Goal: Information Seeking & Learning: Learn about a topic

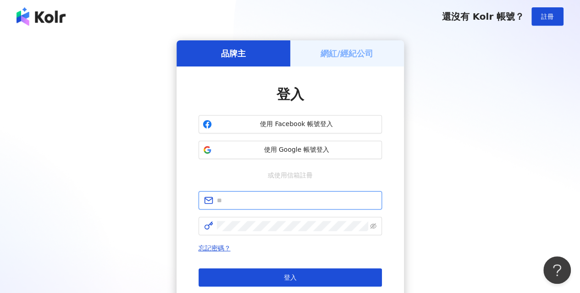
type input "**********"
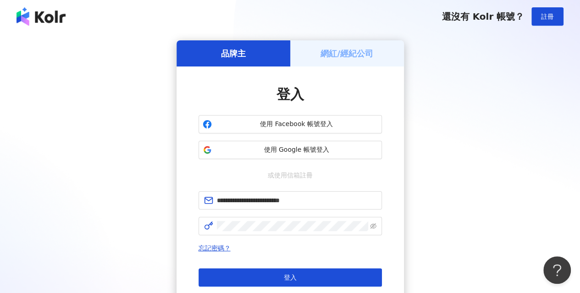
click at [305, 268] on button "登入" at bounding box center [290, 277] width 183 height 18
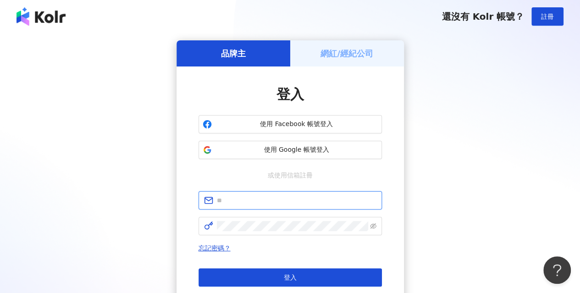
type input "**********"
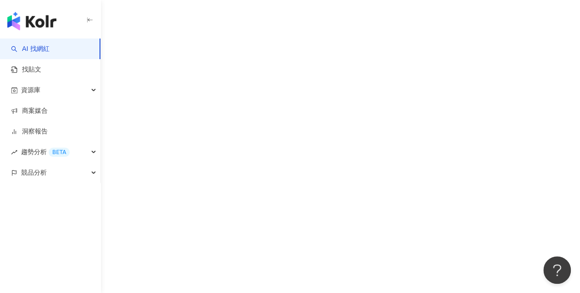
click at [413, 132] on div "AI 找網紅 找貼文 資源庫 商案媒合 洞察報告 趨勢分析 BETA 競品分析" at bounding box center [290, 146] width 580 height 293
click at [45, 49] on link "AI 找網紅" at bounding box center [30, 48] width 39 height 9
click at [47, 25] on img "button" at bounding box center [31, 21] width 49 height 18
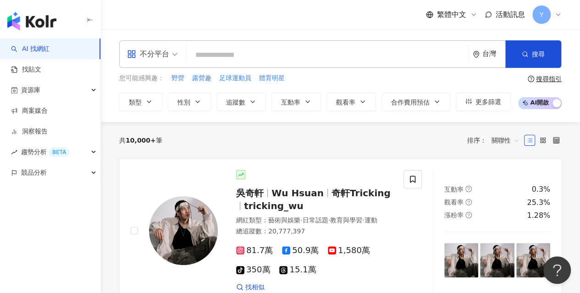
click at [235, 50] on input "search" at bounding box center [327, 54] width 275 height 17
type input "**"
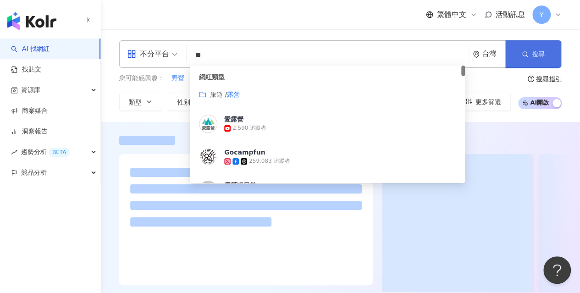
click at [527, 55] on icon "button" at bounding box center [525, 54] width 6 height 6
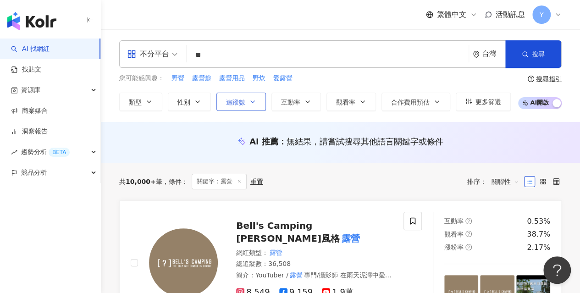
click at [250, 101] on icon "button" at bounding box center [252, 101] width 7 height 7
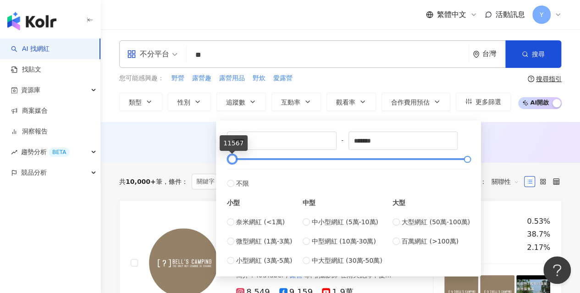
click at [233, 157] on div at bounding box center [232, 159] width 5 height 5
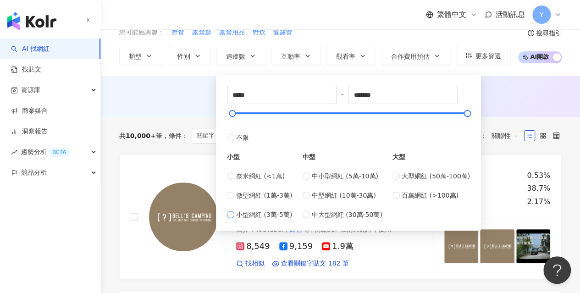
click at [235, 213] on label "小型網紅 (3萬-5萬)" at bounding box center [259, 215] width 65 height 10
type input "*****"
type input "*******"
drag, startPoint x: 241, startPoint y: 113, endPoint x: 493, endPoint y: 111, distance: 251.8
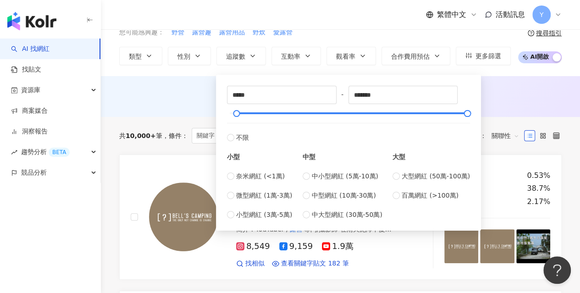
click at [546, 96] on div "AI 推薦 ： 無結果，請嘗試搜尋其他語言關鍵字或條件" at bounding box center [340, 95] width 443 height 11
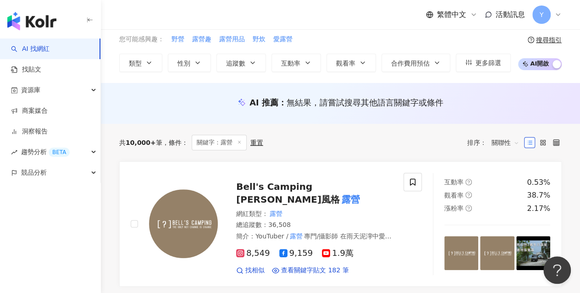
scroll to position [0, 0]
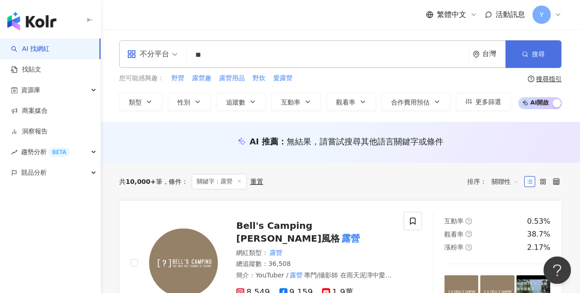
click at [545, 57] on button "搜尋" at bounding box center [533, 54] width 56 height 28
click at [550, 55] on button "搜尋" at bounding box center [533, 54] width 56 height 28
click at [551, 102] on span "AI 開啟 AI 關閉" at bounding box center [540, 103] width 44 height 12
click at [544, 108] on span "AI 開啟 AI 關閉" at bounding box center [540, 103] width 44 height 12
click at [546, 104] on span "AI 開啟 AI 關閉" at bounding box center [540, 103] width 44 height 12
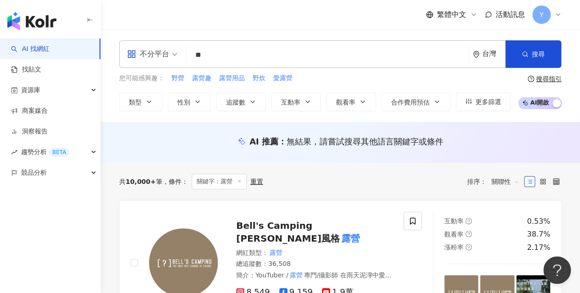
click at [317, 141] on span "無結果，請嘗試搜尋其他語言關鍵字或條件" at bounding box center [365, 142] width 157 height 10
click at [257, 105] on button "追蹤數" at bounding box center [241, 102] width 50 height 18
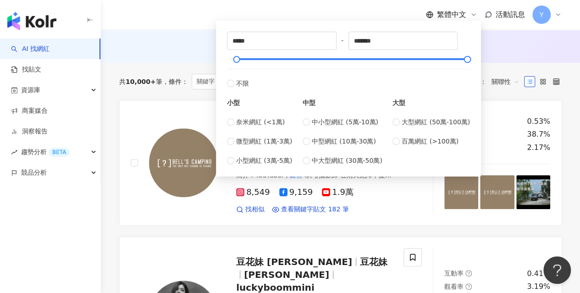
scroll to position [92, 0]
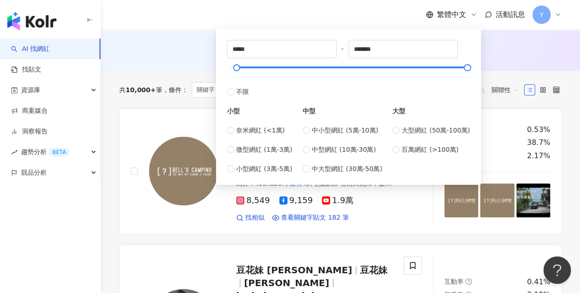
click at [533, 55] on div "AI 推薦 ： 無結果，請嘗試搜尋其他語言關鍵字或條件" at bounding box center [340, 52] width 479 height 17
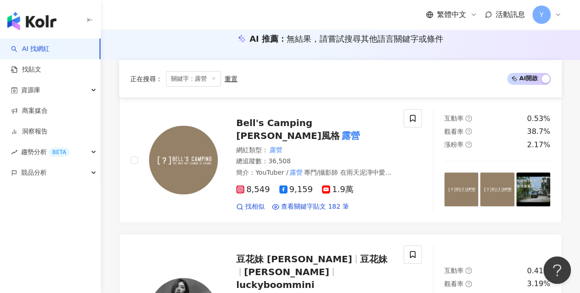
scroll to position [0, 0]
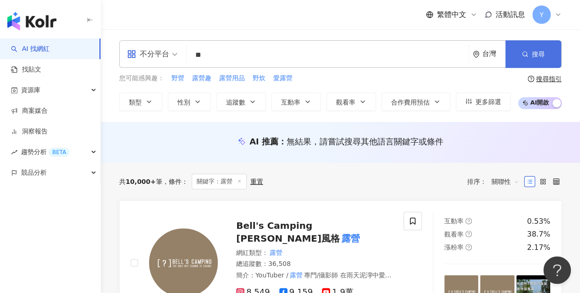
click at [523, 47] on button "搜尋" at bounding box center [533, 54] width 56 height 28
click at [240, 53] on input "**" at bounding box center [327, 54] width 275 height 17
click at [520, 57] on button "搜尋" at bounding box center [533, 54] width 56 height 28
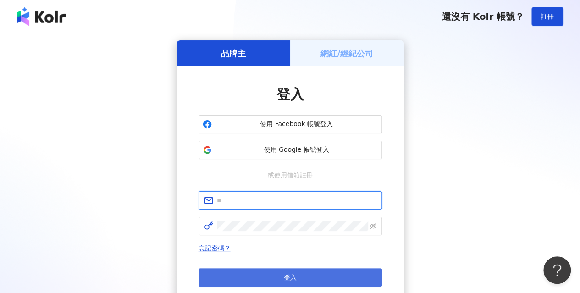
type input "**********"
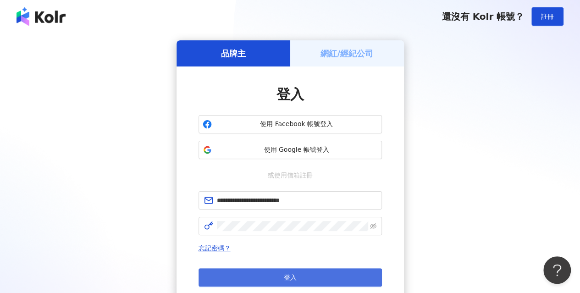
click at [250, 268] on button "登入" at bounding box center [290, 277] width 183 height 18
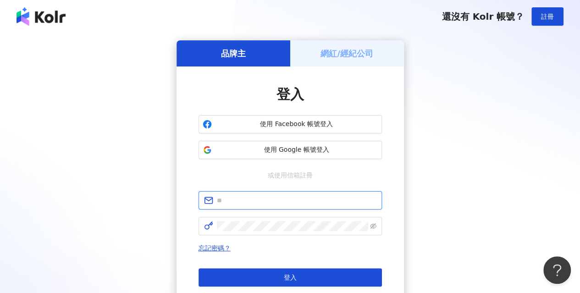
type input "**********"
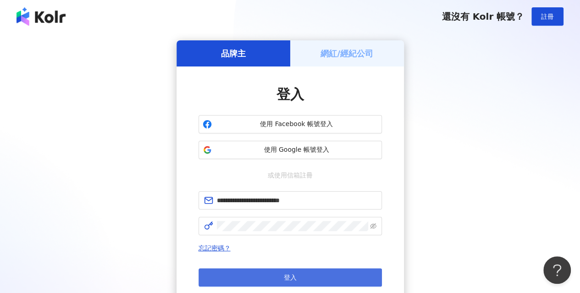
click at [275, 284] on button "登入" at bounding box center [290, 277] width 183 height 18
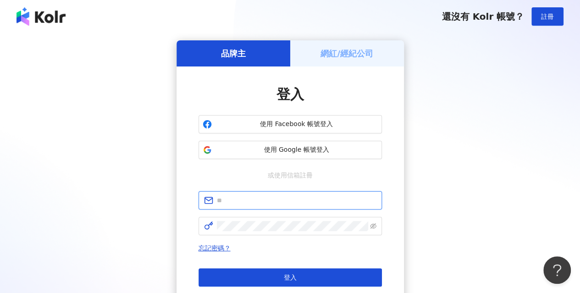
type input "**********"
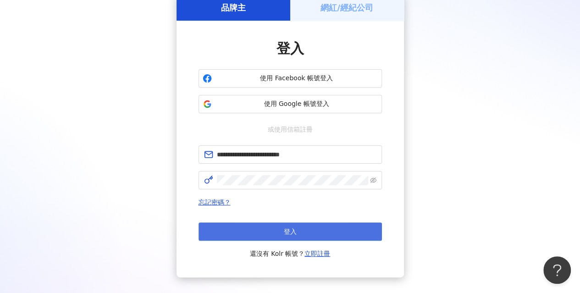
click at [320, 222] on button "登入" at bounding box center [290, 231] width 183 height 18
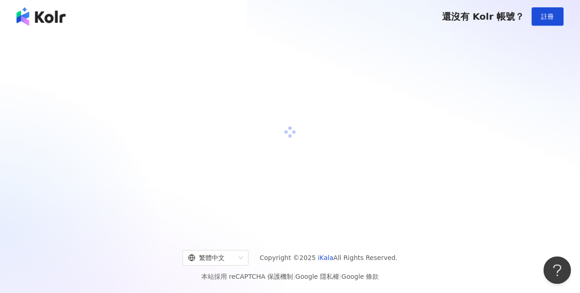
click at [323, 109] on div at bounding box center [290, 132] width 558 height 184
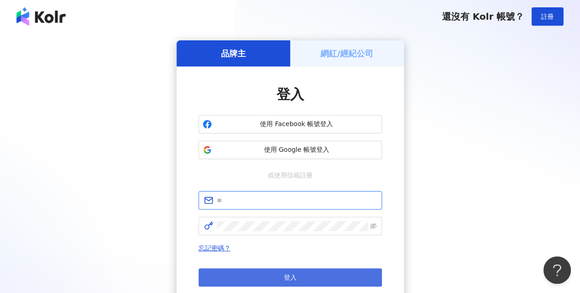
type input "**********"
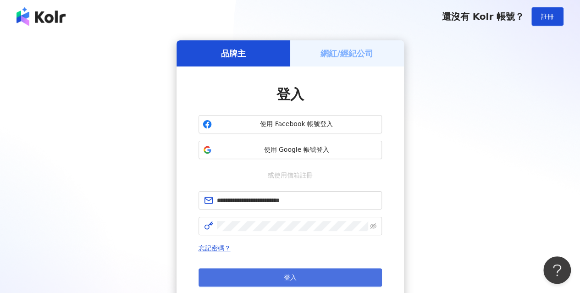
click at [233, 272] on button "登入" at bounding box center [290, 277] width 183 height 18
click at [256, 272] on button "登入" at bounding box center [290, 277] width 183 height 18
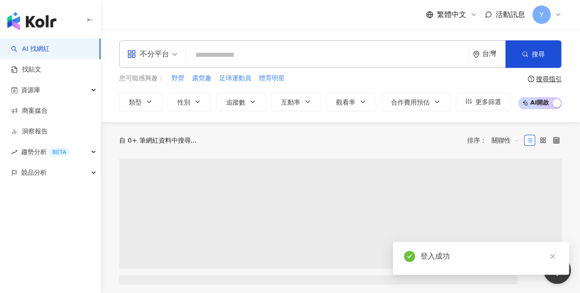
click at [221, 58] on input "search" at bounding box center [327, 54] width 275 height 17
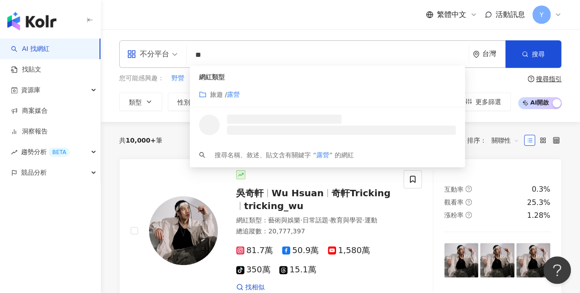
click at [245, 95] on div "旅遊 / 露營" at bounding box center [327, 94] width 257 height 10
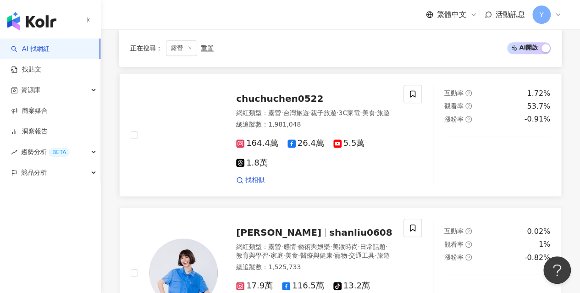
scroll to position [275, 0]
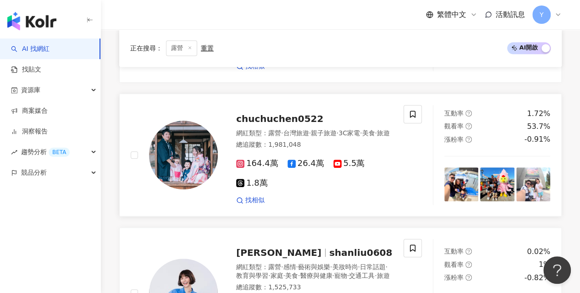
type input "**"
click at [253, 113] on span "chuchuchen0522" at bounding box center [279, 118] width 87 height 11
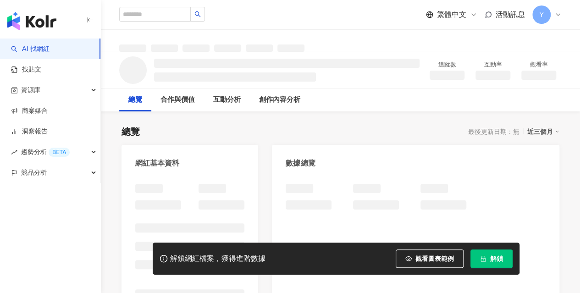
click at [499, 262] on span "解鎖" at bounding box center [496, 258] width 13 height 7
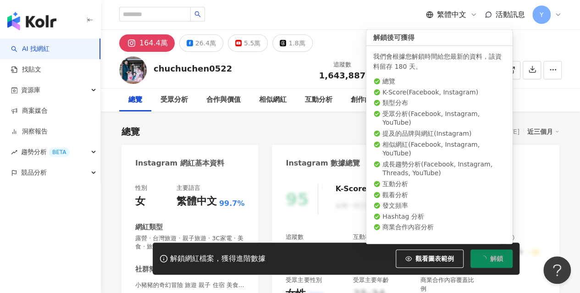
click at [486, 259] on icon "loading" at bounding box center [483, 259] width 8 height 8
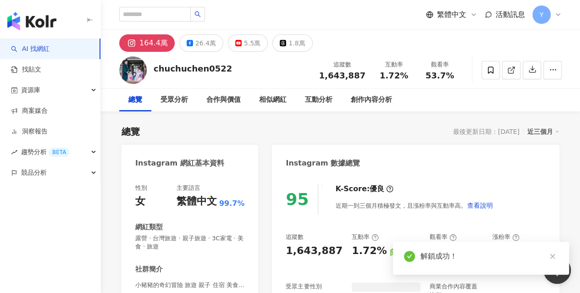
scroll to position [138, 0]
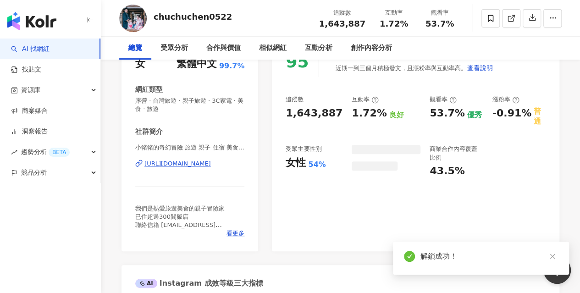
click at [211, 164] on div "https://www.instagram.com/chuchuchen0522/" at bounding box center [177, 164] width 67 height 8
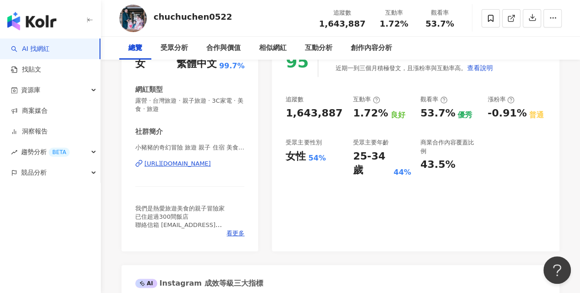
scroll to position [0, 0]
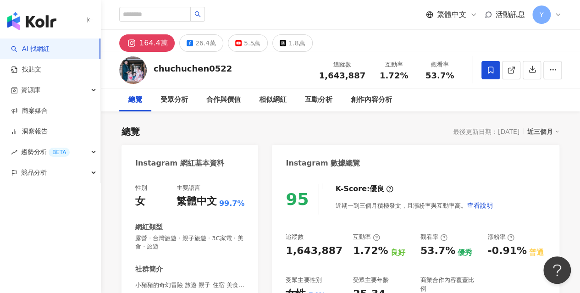
click at [494, 70] on icon at bounding box center [491, 70] width 8 height 8
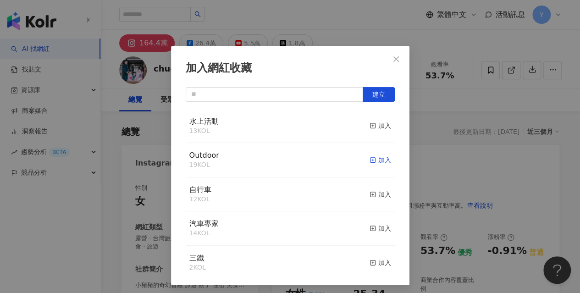
click at [376, 159] on div "加入" at bounding box center [381, 160] width 22 height 10
click at [393, 56] on icon "close" at bounding box center [396, 58] width 7 height 7
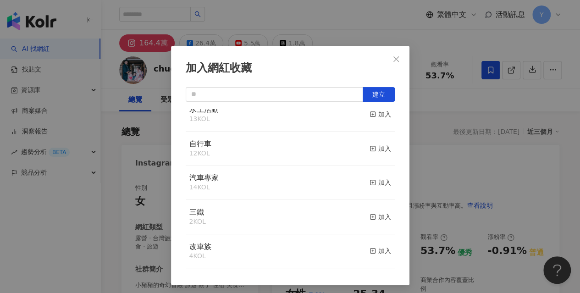
click at [392, 57] on div "加入網紅收藏 建立 Outdoor 20 KOL 已加入 水上活動 13 KOL 加入 自行車 12 KOL 加入 汽車專家 14 KOL 加入 三鐵 2 K…" at bounding box center [290, 146] width 580 height 293
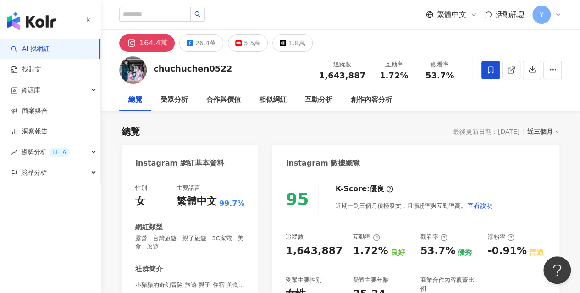
click at [391, 61] on div "加入網紅收藏 建立 Outdoor 20 KOL 已加入 水上活動 13 KOL 加入 自行車 12 KOL 加入 汽車專家 14 KOL 加入 三鐵 2 K…" at bounding box center [290, 146] width 580 height 293
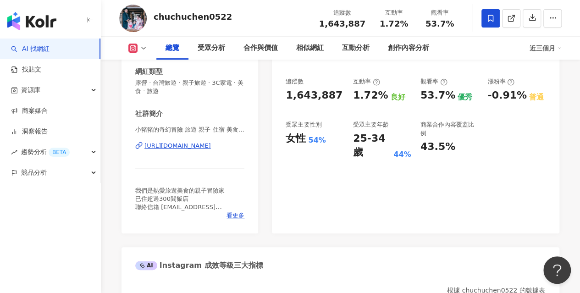
scroll to position [183, 0]
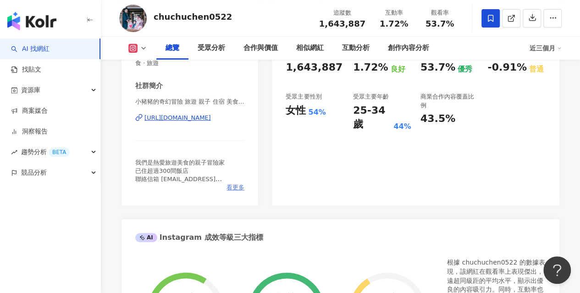
click at [232, 189] on span "看更多" at bounding box center [236, 187] width 18 height 8
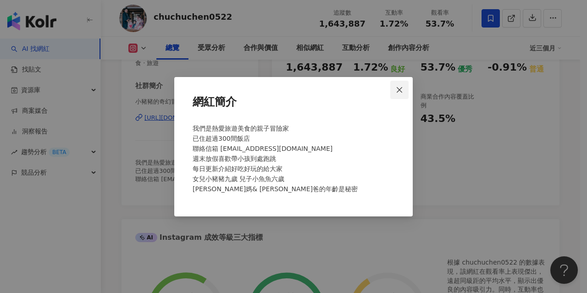
click at [403, 88] on icon "close" at bounding box center [399, 89] width 7 height 7
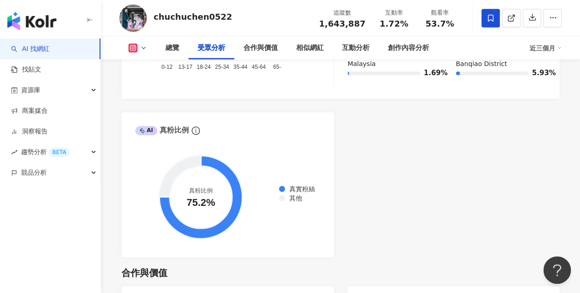
scroll to position [1055, 0]
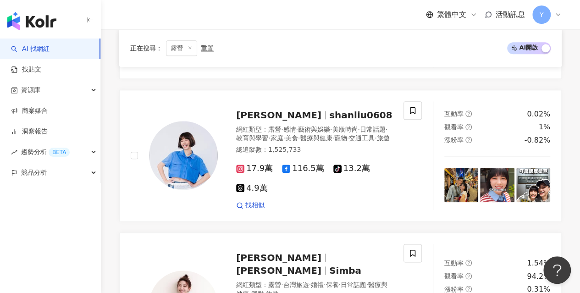
scroll to position [413, 0]
click at [329, 110] on span "shanliu0608" at bounding box center [360, 115] width 63 height 11
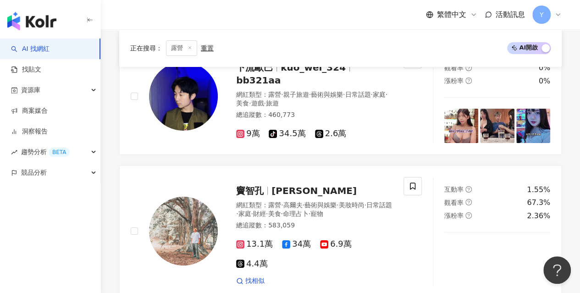
scroll to position [1716, 0]
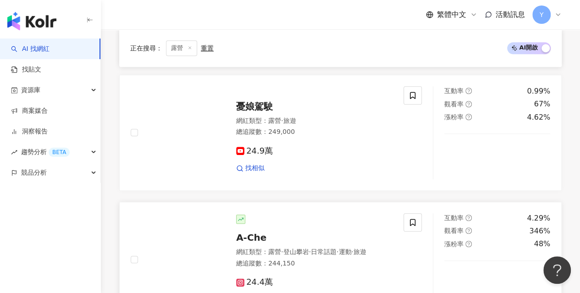
scroll to position [321, 0]
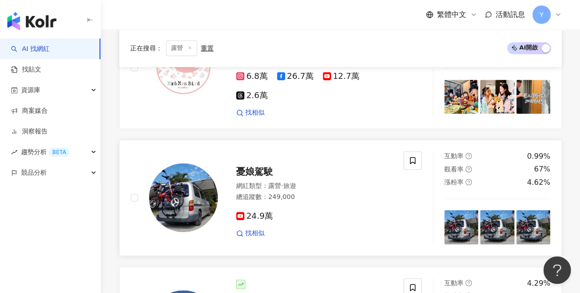
click at [259, 171] on span "憂娘駕駛" at bounding box center [254, 171] width 37 height 11
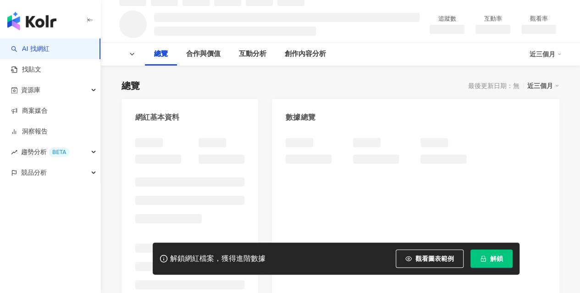
click at [482, 255] on button "解鎖" at bounding box center [492, 259] width 42 height 18
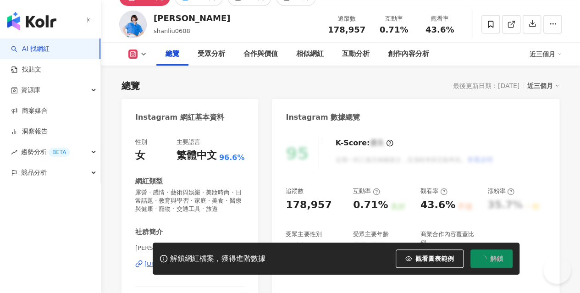
click at [483, 255] on button "解鎖" at bounding box center [492, 259] width 42 height 18
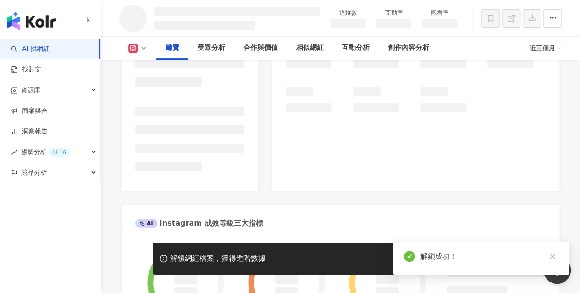
scroll to position [92, 0]
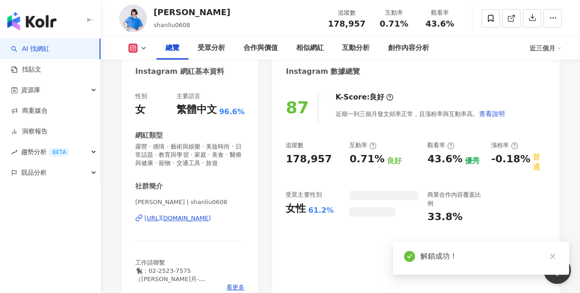
click at [211, 214] on div "https://www.instagram.com/shanliu0608/" at bounding box center [177, 218] width 67 height 8
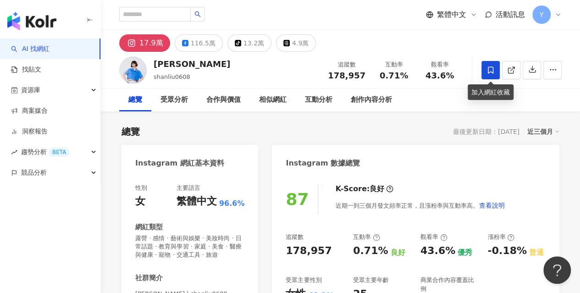
click at [489, 66] on icon at bounding box center [491, 70] width 8 height 8
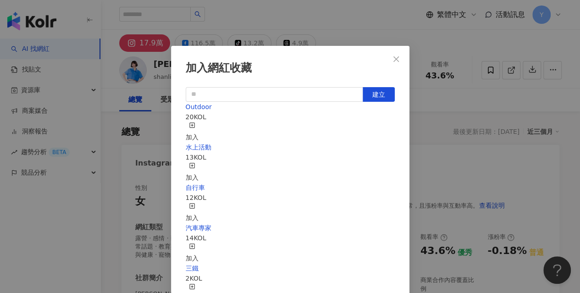
click at [199, 126] on div "加入" at bounding box center [192, 132] width 13 height 20
click at [393, 58] on icon "close" at bounding box center [396, 58] width 7 height 7
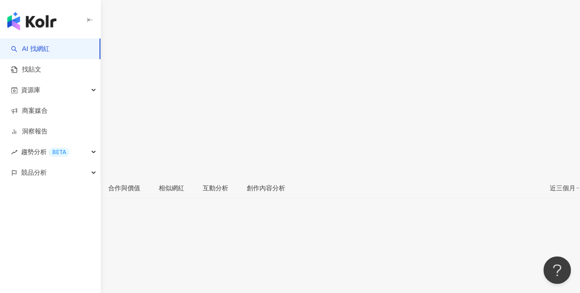
scroll to position [92, 0]
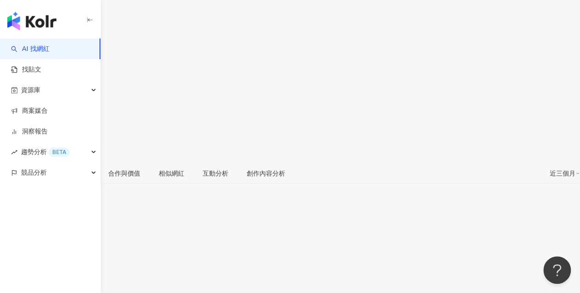
click at [6, 100] on span at bounding box center [3, 103] width 6 height 7
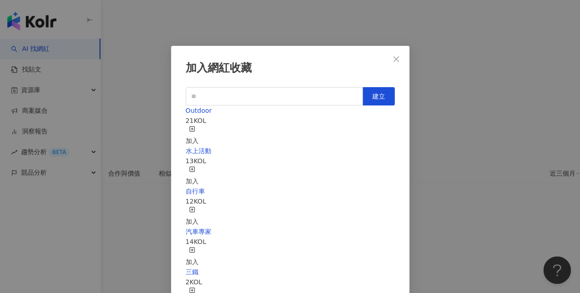
click at [199, 126] on div "加入" at bounding box center [192, 136] width 13 height 20
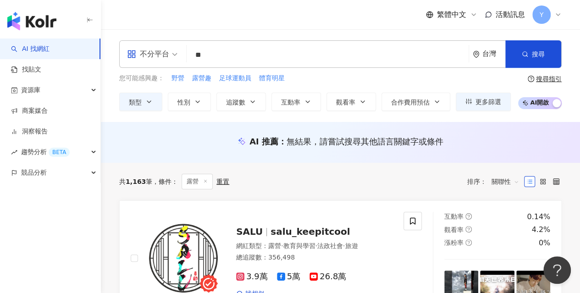
click at [216, 50] on input "**" at bounding box center [327, 54] width 275 height 17
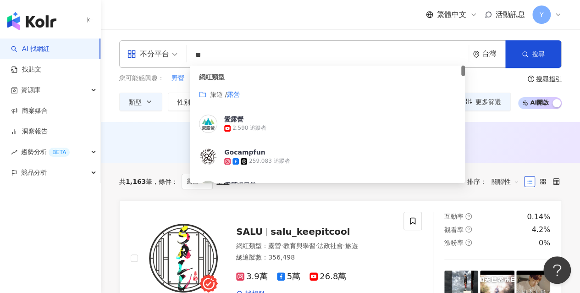
type input "*"
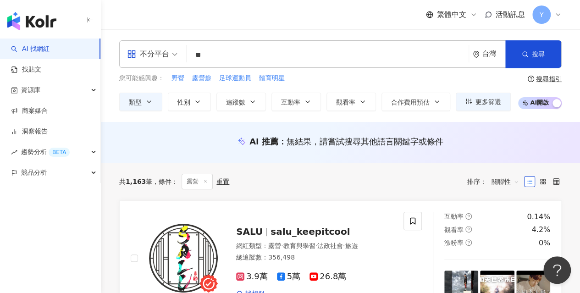
type input "*"
type input "**"
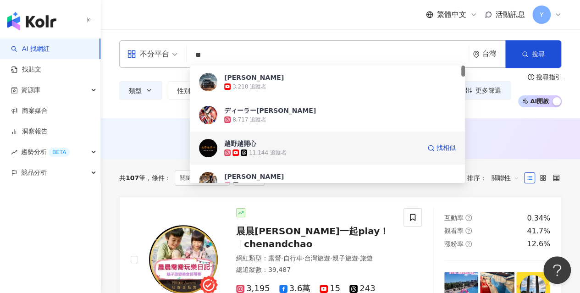
click at [280, 145] on span "越野越開心" at bounding box center [322, 143] width 196 height 9
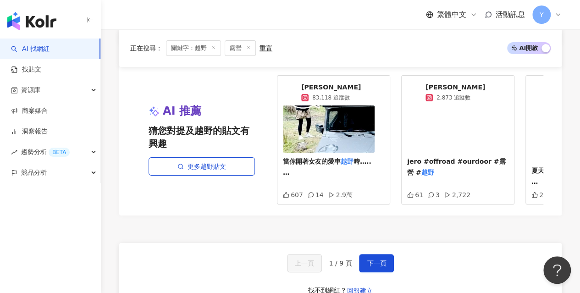
scroll to position [1743, 0]
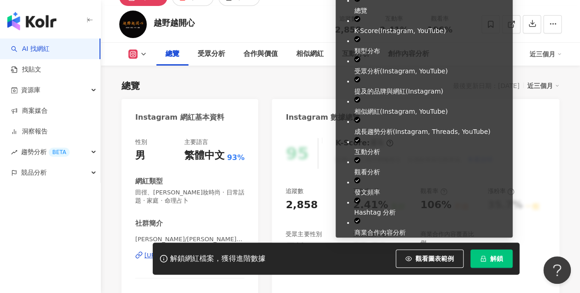
click at [481, 263] on button "解鎖" at bounding box center [492, 259] width 42 height 18
